Goal: Transaction & Acquisition: Book appointment/travel/reservation

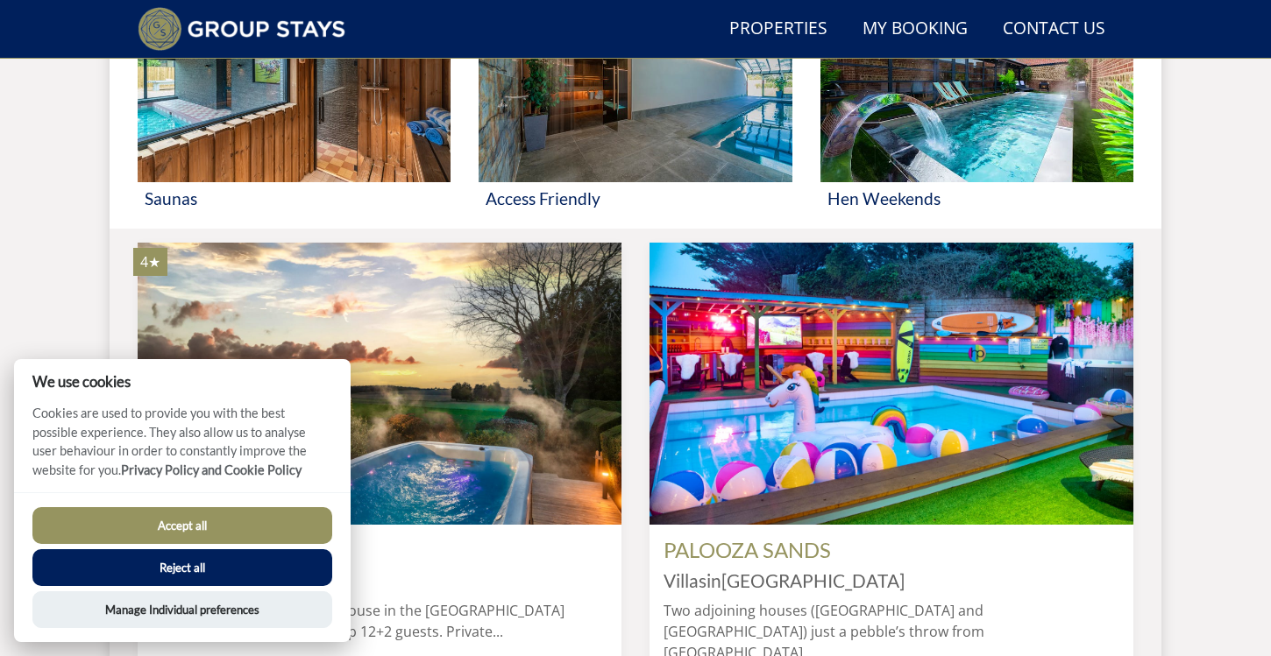
scroll to position [1288, 0]
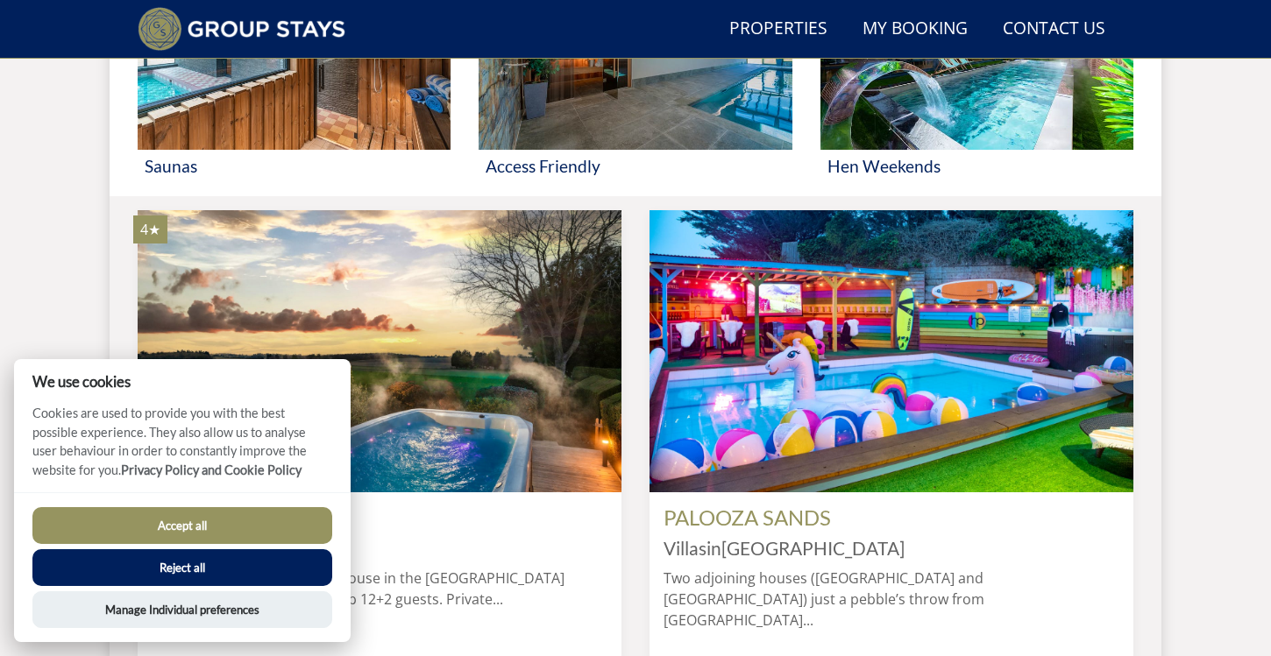
click at [242, 542] on button "Accept all" at bounding box center [182, 525] width 300 height 37
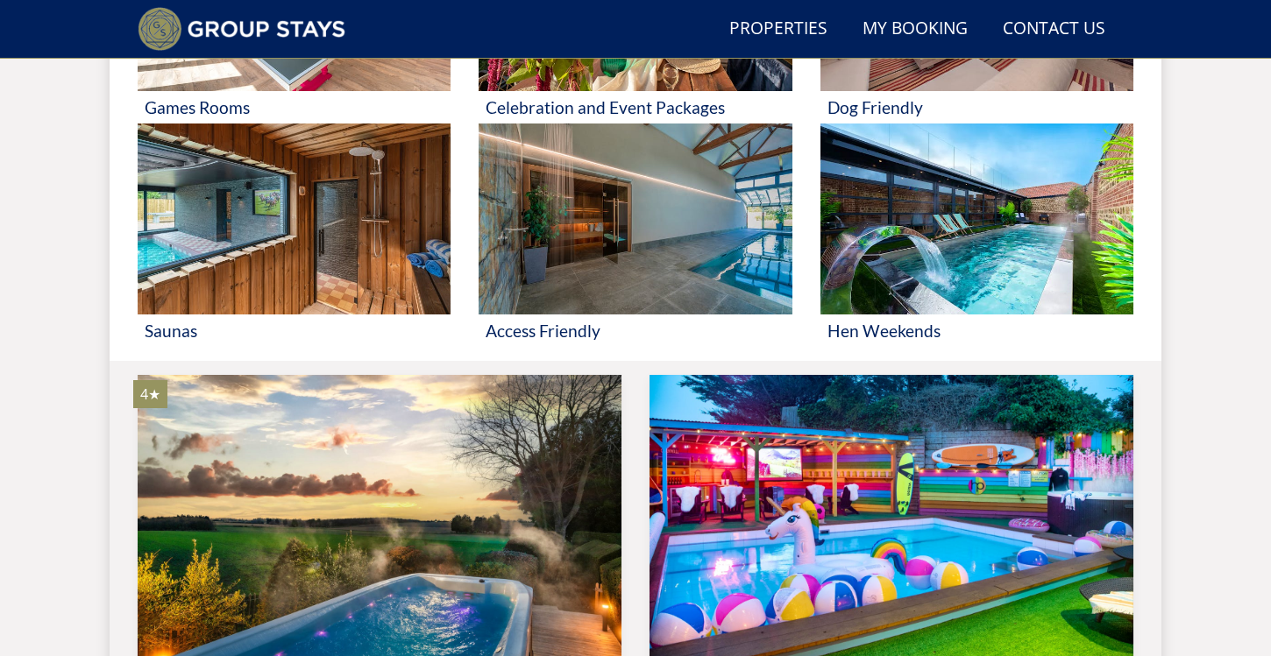
scroll to position [946, 0]
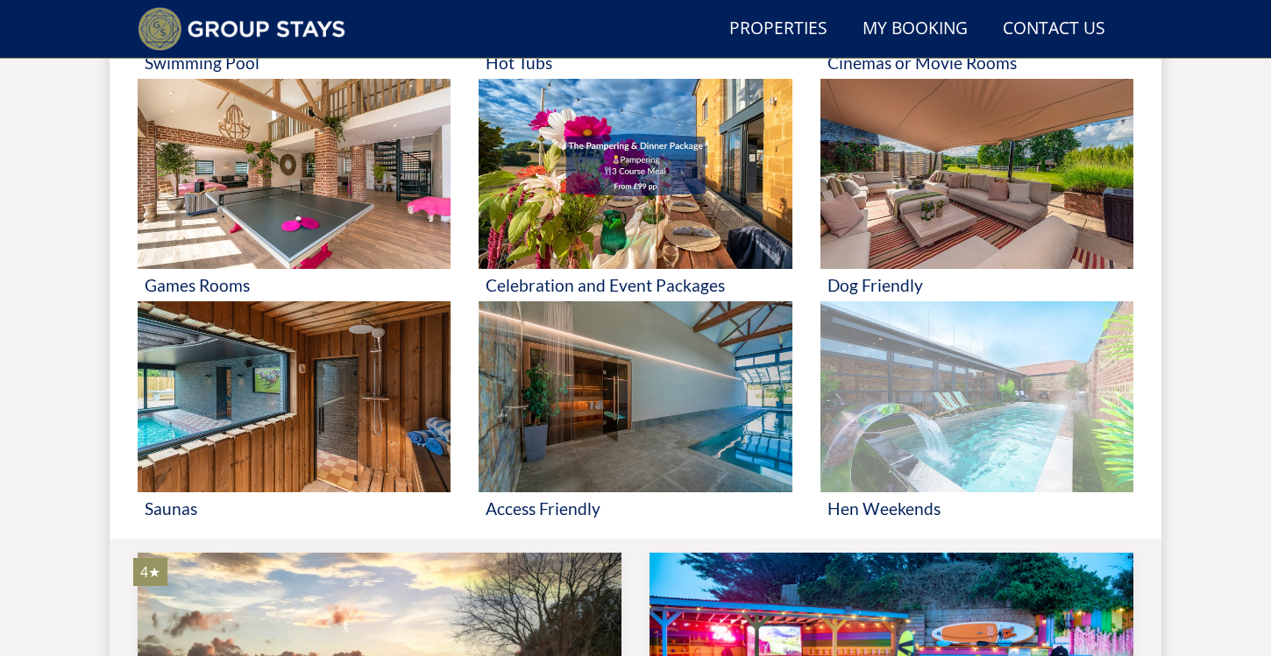
click at [887, 445] on img at bounding box center [976, 396] width 313 height 191
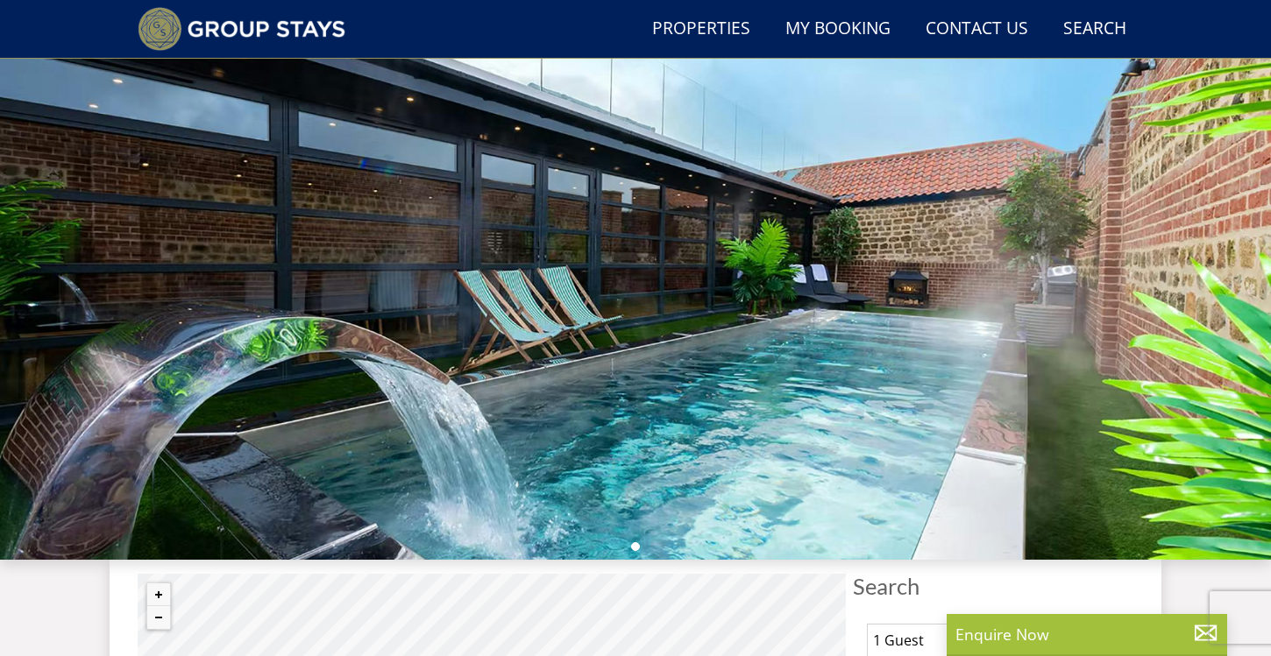
scroll to position [69, 0]
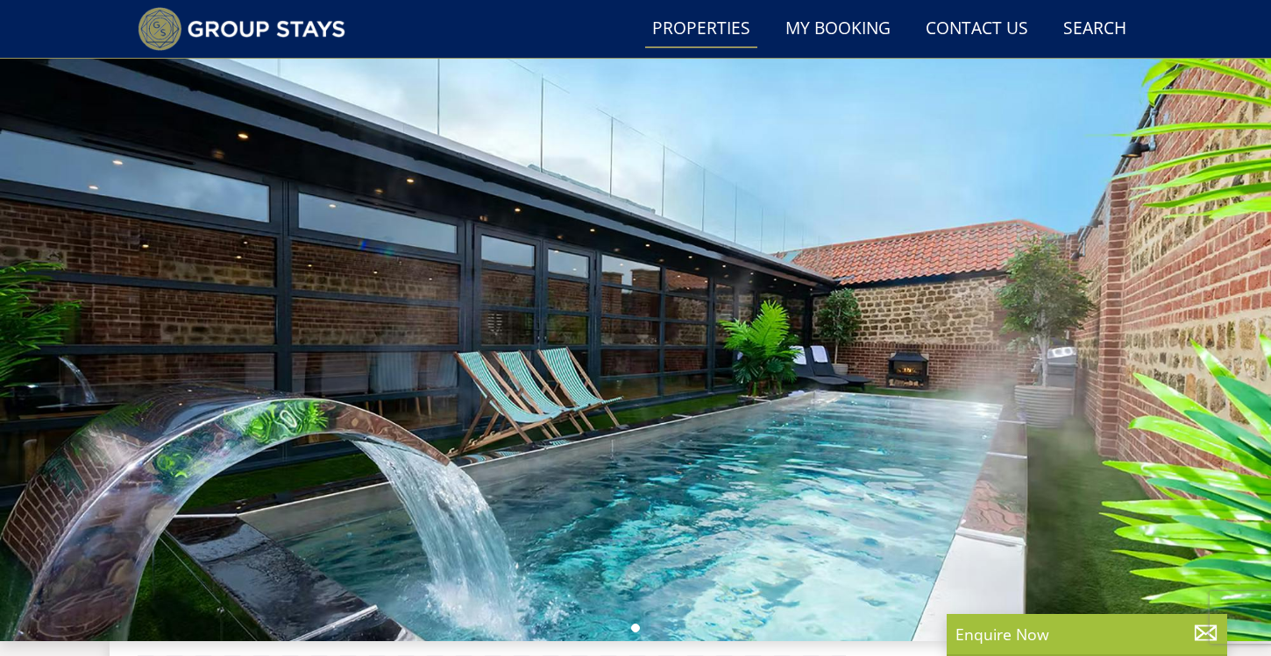
click at [682, 24] on link "Properties" at bounding box center [701, 29] width 112 height 39
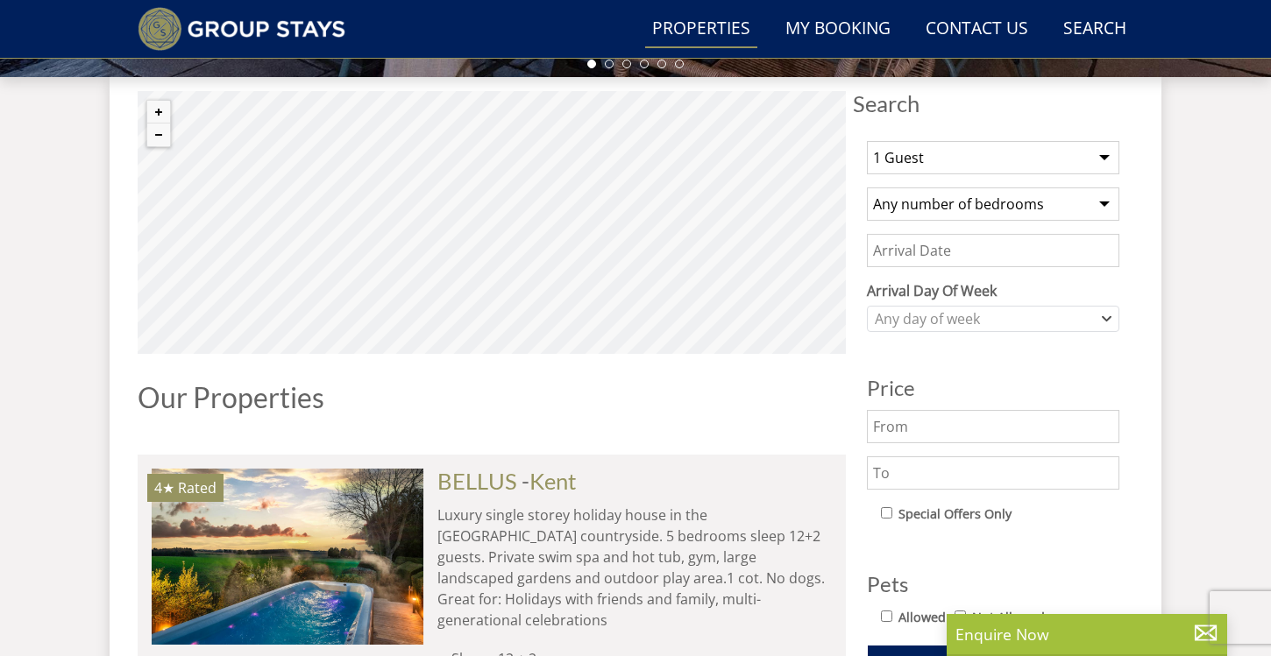
scroll to position [670, 0]
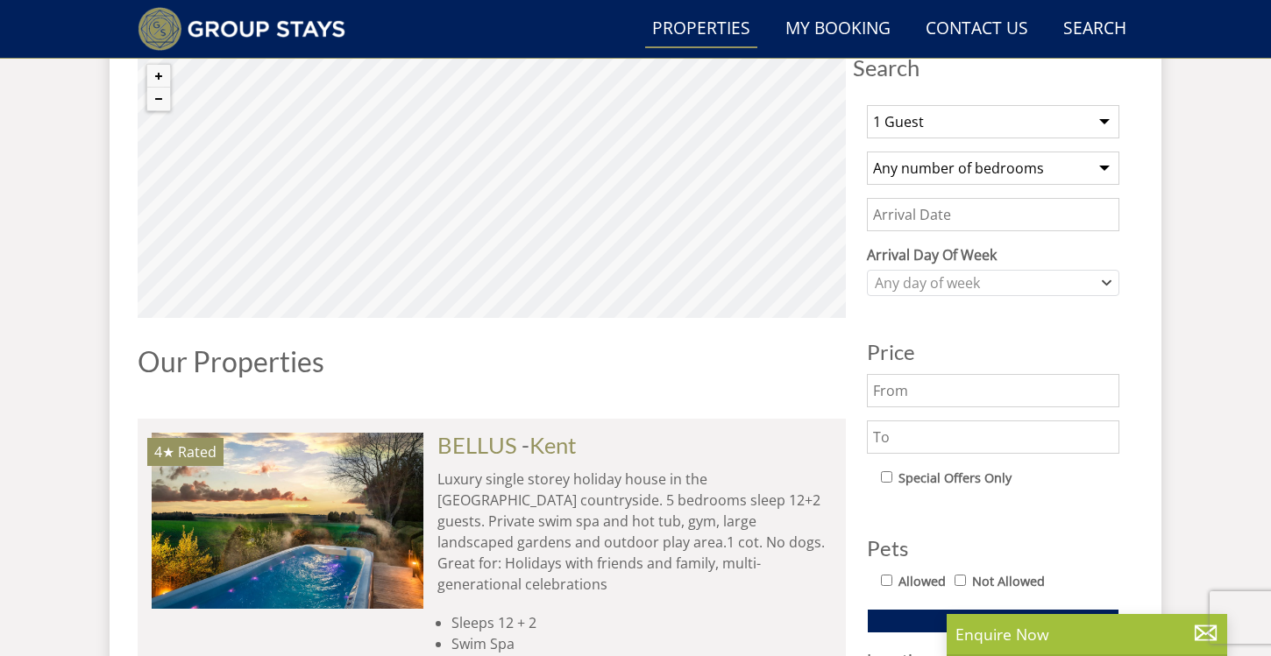
click at [1060, 156] on select "Any number of bedrooms 4 Bedrooms 5 Bedrooms 6 Bedrooms 7 Bedrooms 8 Bedrooms 9…" at bounding box center [993, 168] width 252 height 33
click at [1054, 122] on select "1 Guest 2 Guests 3 Guests 4 Guests 5 Guests 6 Guests 7 Guests 8 Guests 9 Guests…" at bounding box center [993, 121] width 252 height 33
select select "32"
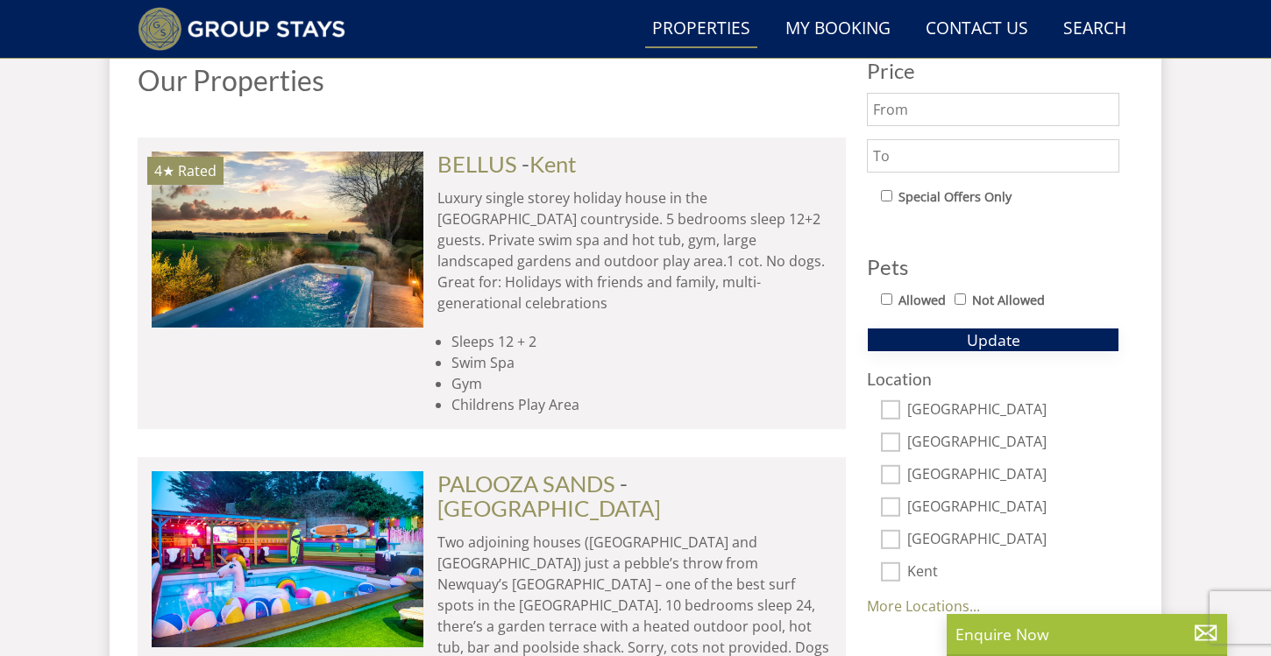
scroll to position [953, 0]
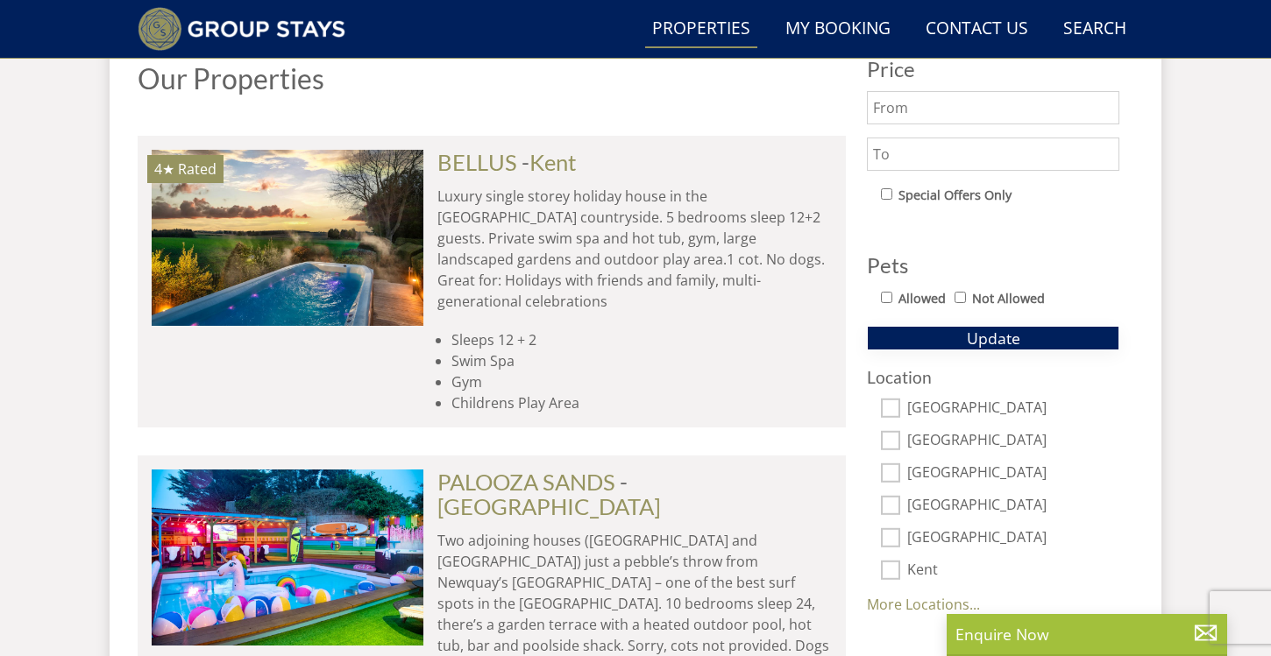
click at [971, 331] on span "Update" at bounding box center [993, 338] width 53 height 21
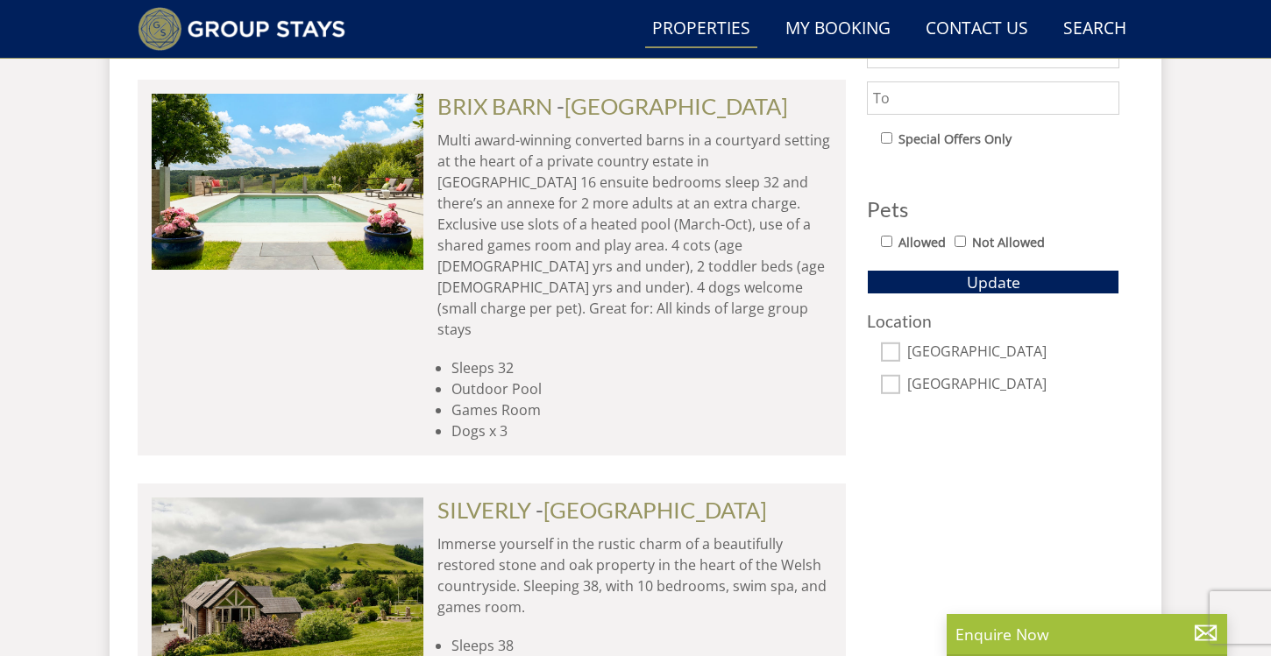
scroll to position [1003, 0]
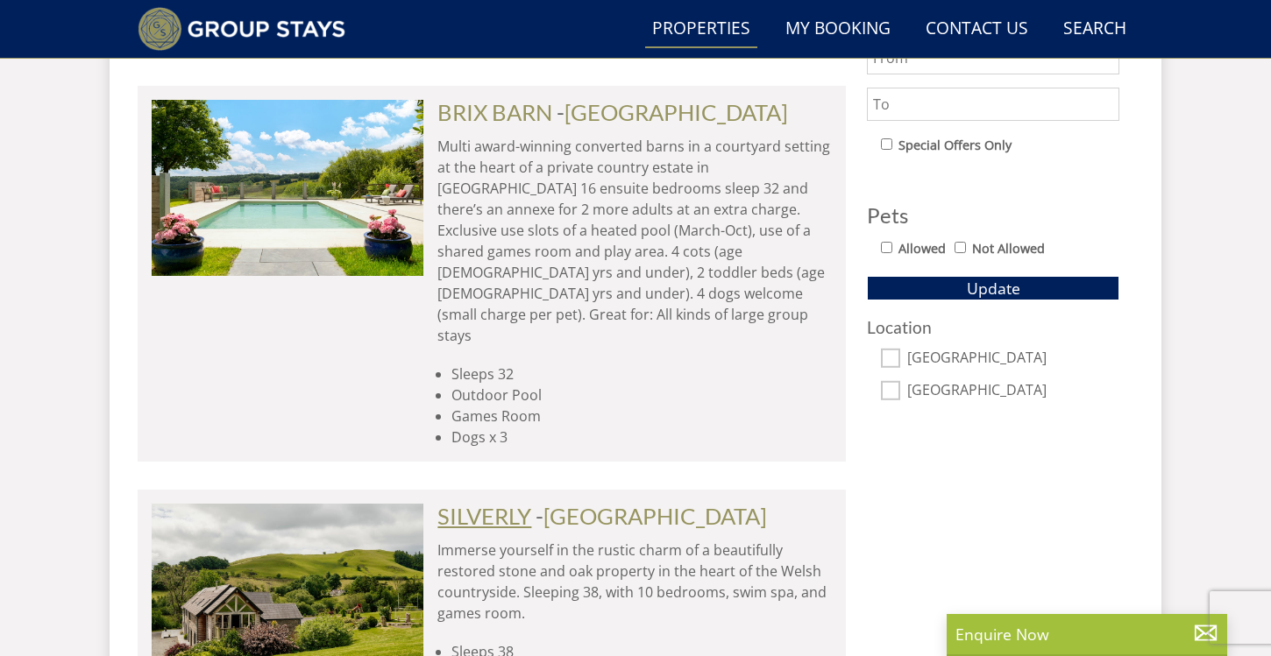
click at [502, 503] on link "SILVERLY" at bounding box center [484, 516] width 94 height 26
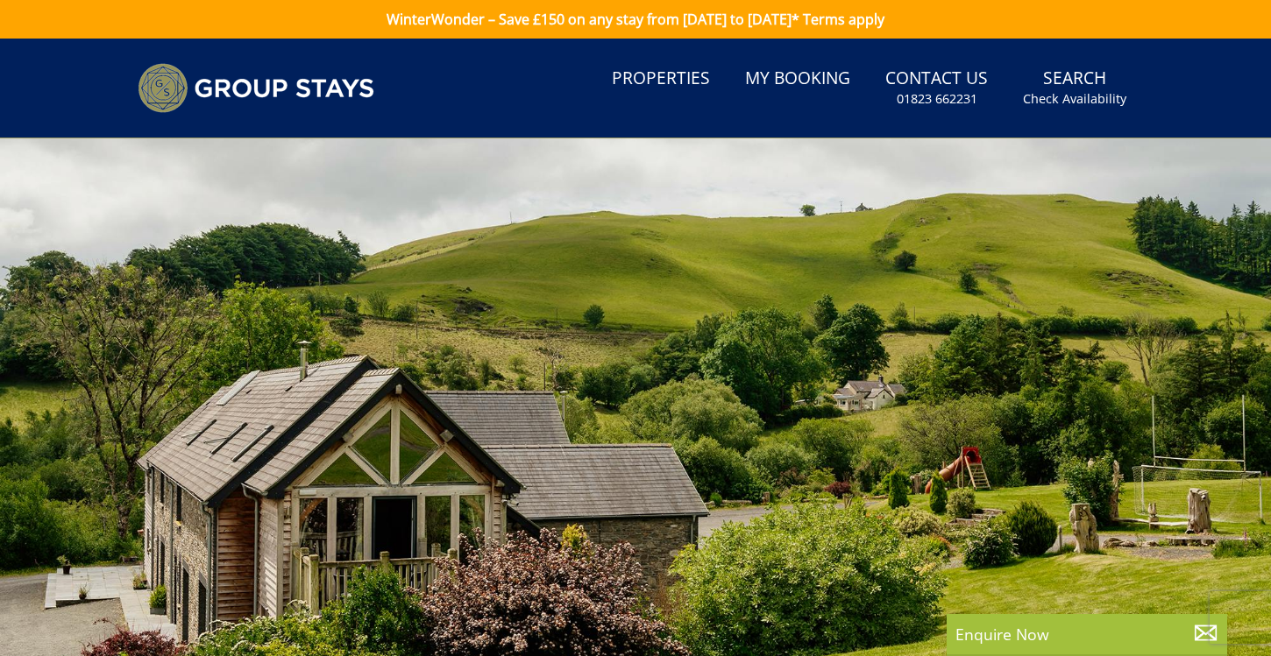
select select "32"
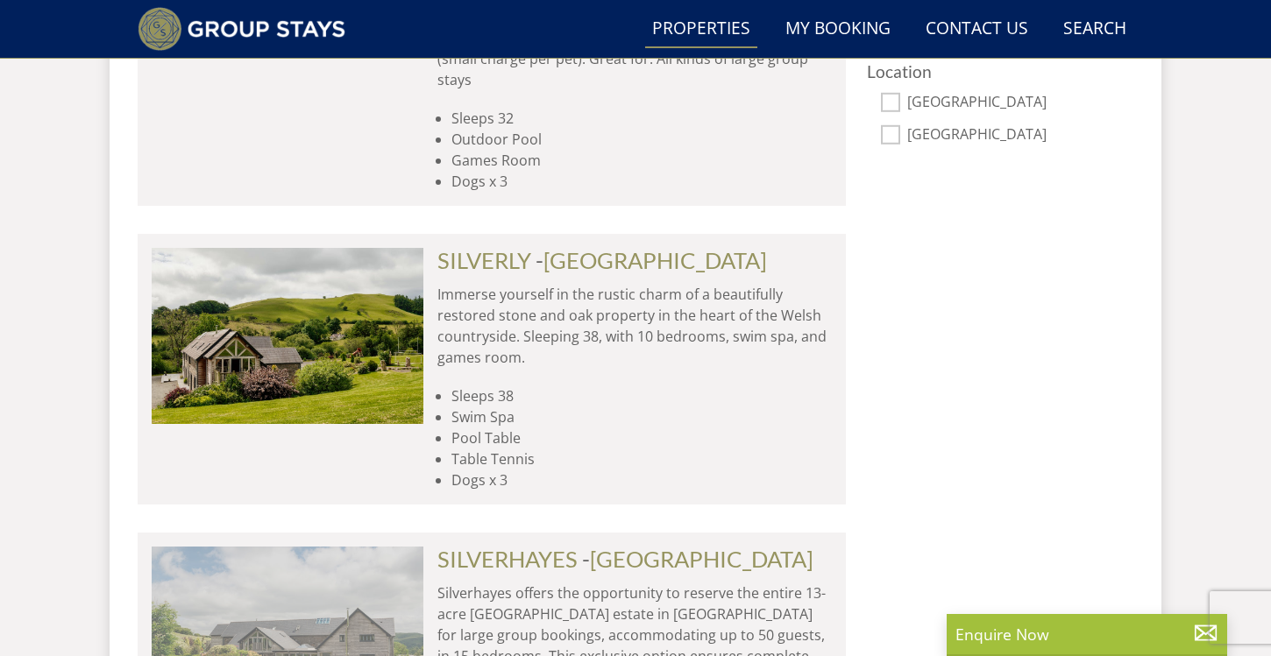
scroll to position [1226, 0]
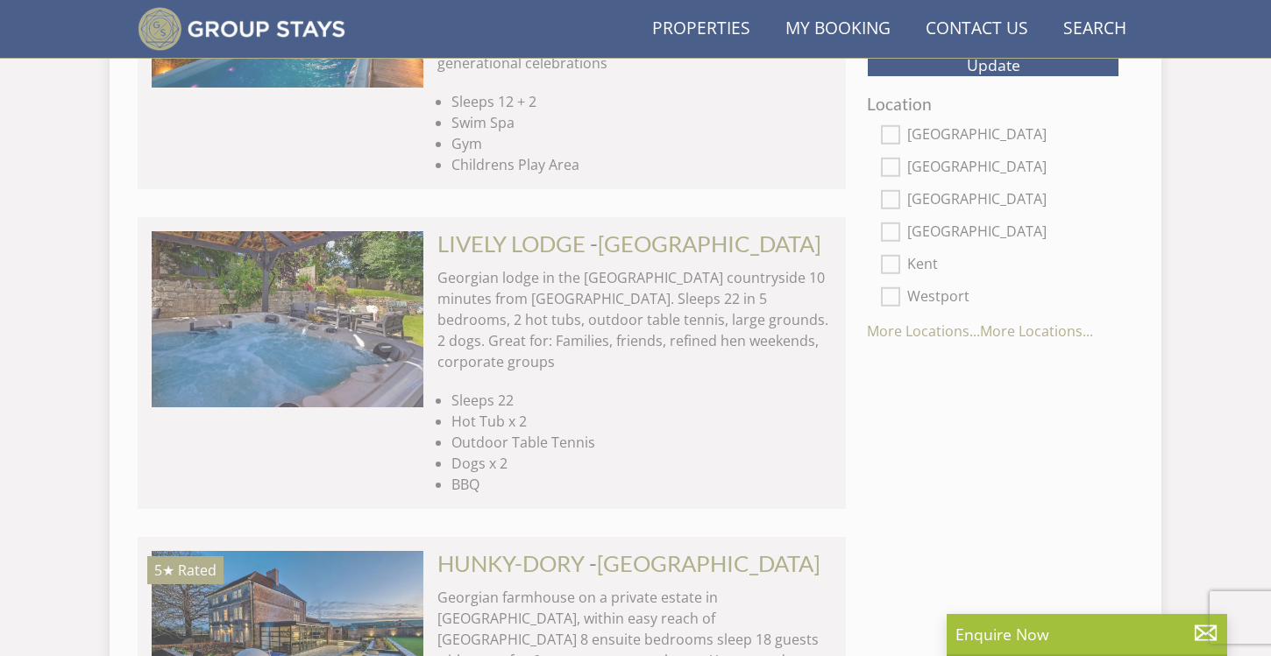
scroll to position [69, 0]
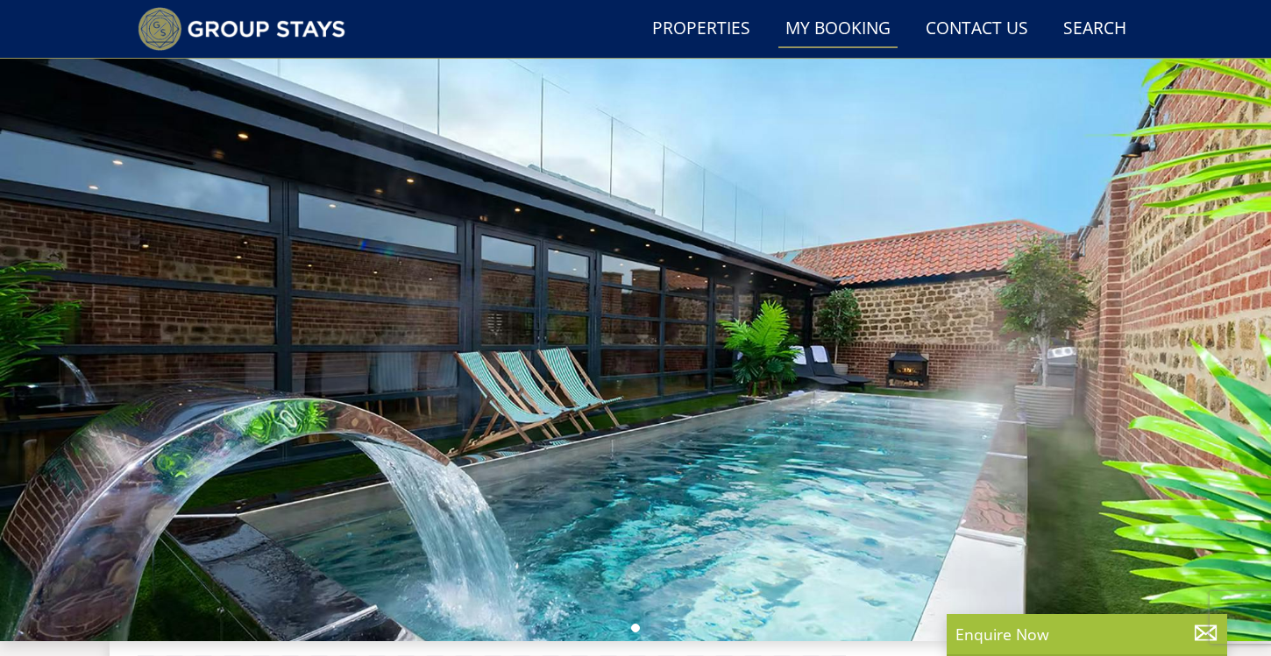
click at [831, 26] on link "My Booking" at bounding box center [837, 29] width 119 height 39
